Goal: Task Accomplishment & Management: Manage account settings

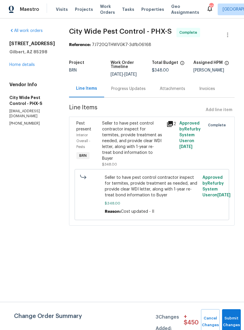
click at [170, 88] on div "Attachments" at bounding box center [172, 89] width 25 height 6
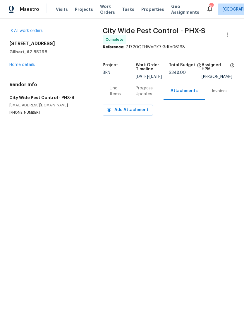
click at [219, 90] on div "Invoices" at bounding box center [220, 90] width 30 height 17
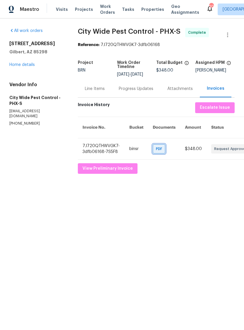
click at [160, 151] on span "PDF" at bounding box center [160, 149] width 8 height 6
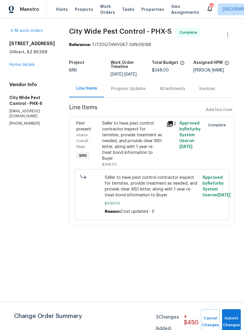
click at [13, 64] on link "Home details" at bounding box center [21, 65] width 25 height 4
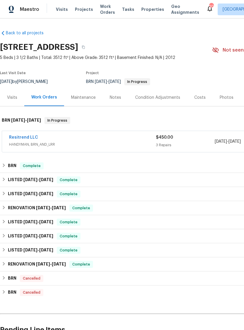
click at [13, 137] on link "Resitrend LLC" at bounding box center [23, 137] width 29 height 4
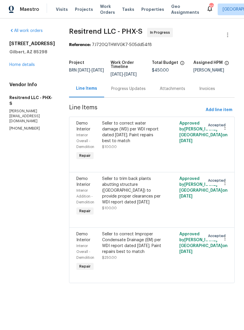
click at [131, 251] on div "Seller to correct Improper Condensate Drainage (EM) per WDI report dated 08/29/…" at bounding box center [132, 242] width 61 height 23
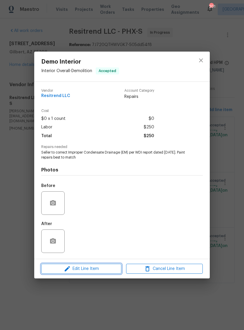
click at [110, 270] on span "Edit Line Item" at bounding box center [81, 268] width 77 height 7
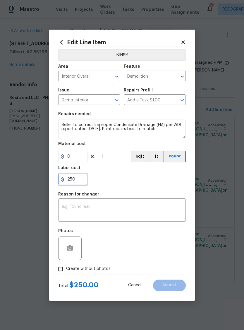
click at [79, 179] on input "250" at bounding box center [72, 179] width 29 height 12
click at [79, 178] on input "250" at bounding box center [72, 179] width 29 height 12
type input "25"
click at [168, 179] on div "25" at bounding box center [122, 179] width 128 height 12
click at [78, 158] on input "0" at bounding box center [72, 157] width 29 height 12
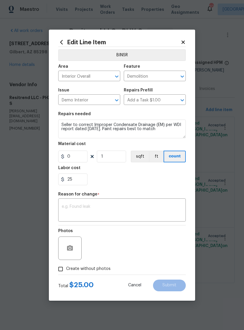
click at [160, 180] on div "25" at bounding box center [122, 179] width 128 height 12
click at [153, 210] on textarea at bounding box center [122, 210] width 121 height 12
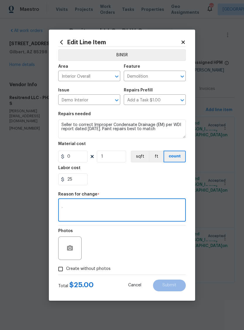
type textarea "."
click at [160, 182] on div "25" at bounding box center [122, 179] width 128 height 12
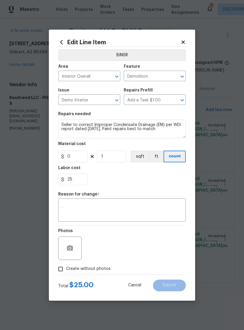
click at [61, 267] on input "Create without photos" at bounding box center [60, 268] width 11 height 11
checkbox input "true"
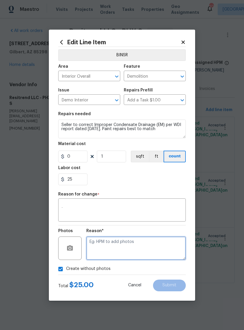
click at [158, 249] on textarea at bounding box center [136, 247] width 100 height 23
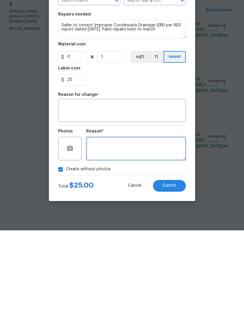
type textarea "."
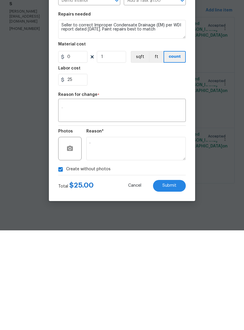
click at [172, 283] on span "Submit" at bounding box center [170, 285] width 14 height 4
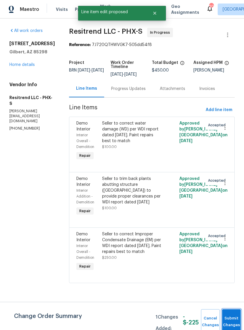
click at [231, 319] on button "Submit Changes" at bounding box center [231, 321] width 19 height 25
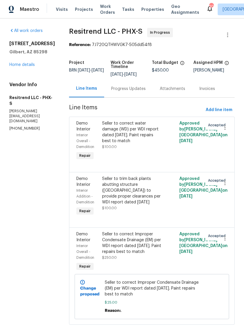
click at [19, 67] on link "Home details" at bounding box center [21, 65] width 25 height 4
